Goal: Task Accomplishment & Management: Complete application form

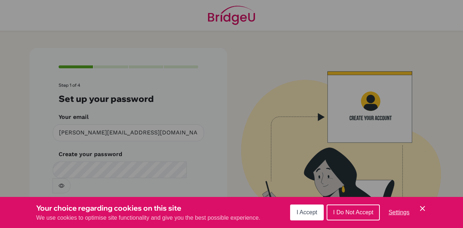
click at [313, 211] on span "I Accept" at bounding box center [306, 212] width 21 height 6
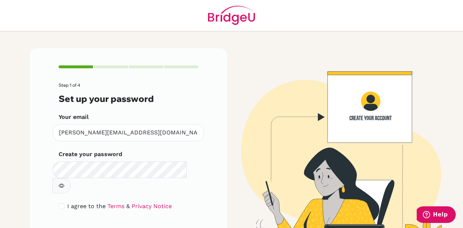
scroll to position [24, 0]
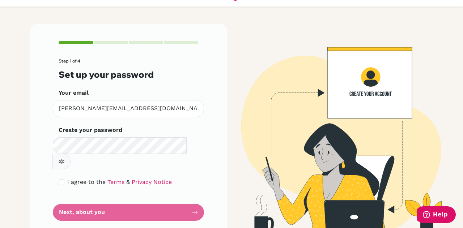
click at [124, 197] on form "Step 1 of 4 Set up your password Your email [PERSON_NAME][EMAIL_ADDRESS][DOMAIN…" at bounding box center [129, 140] width 140 height 162
click at [196, 201] on div "Step 1 of 4 Set up your password Your email [PERSON_NAME][EMAIL_ADDRESS][DOMAIN…" at bounding box center [128, 131] width 197 height 214
click at [191, 198] on form "Step 1 of 4 Set up your password Your email [PERSON_NAME][EMAIL_ADDRESS][DOMAIN…" at bounding box center [129, 140] width 140 height 162
click at [164, 198] on form "Step 1 of 4 Set up your password Your email [PERSON_NAME][EMAIL_ADDRESS][DOMAIN…" at bounding box center [129, 140] width 140 height 162
click at [59, 179] on input "checkbox" at bounding box center [62, 182] width 6 height 6
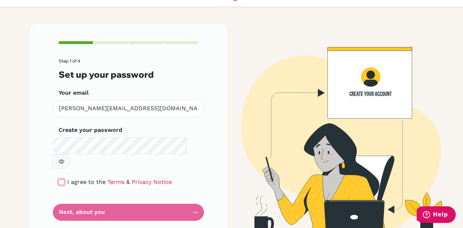
checkbox input "true"
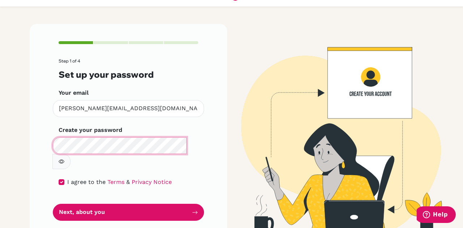
click at [134, 187] on form "Step 1 of 4 Set up your password Your email [PERSON_NAME][EMAIL_ADDRESS][DOMAIN…" at bounding box center [129, 140] width 140 height 162
click at [142, 204] on button "Next, about you" at bounding box center [128, 212] width 151 height 17
